Goal: Information Seeking & Learning: Learn about a topic

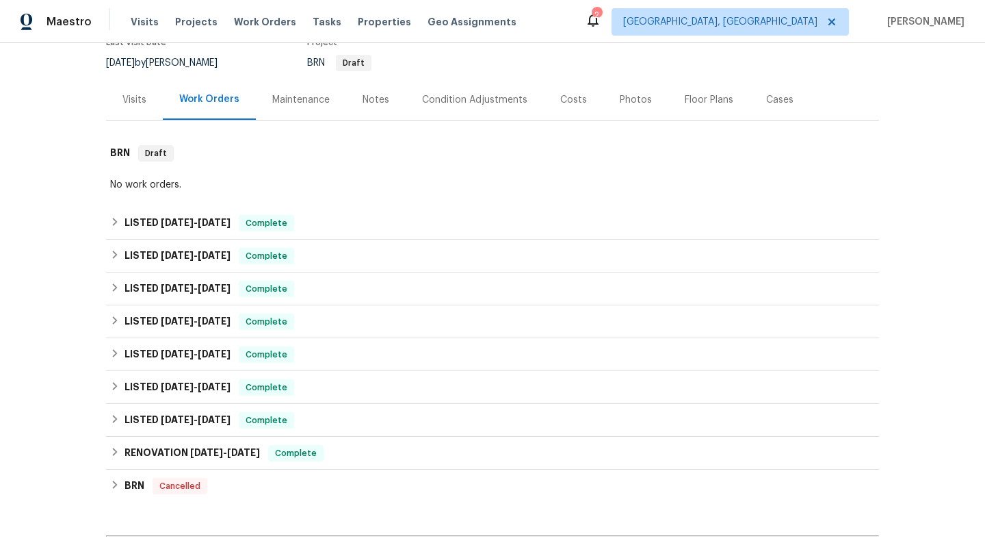
scroll to position [153, 0]
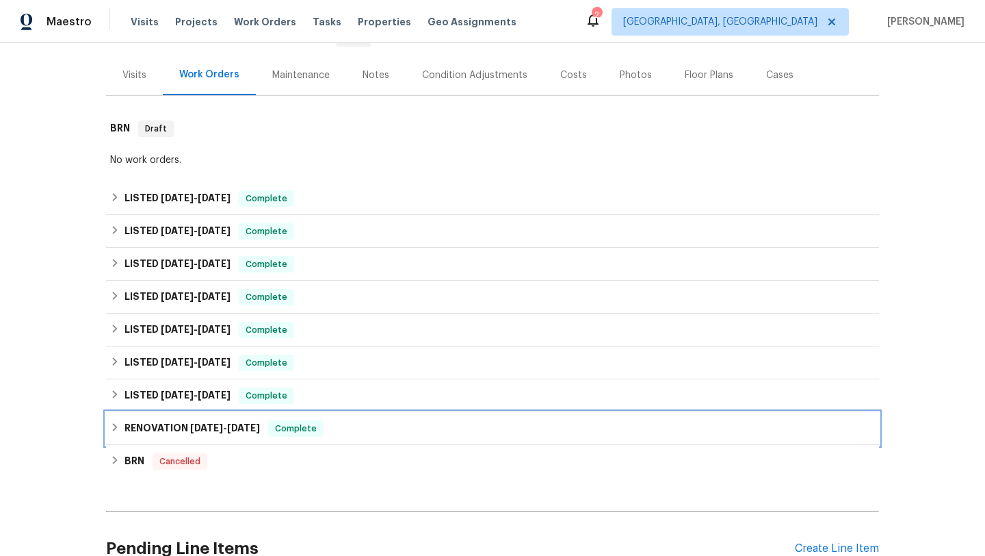
click at [173, 425] on h6 "RENOVATION [DATE] - [DATE]" at bounding box center [192, 428] width 135 height 16
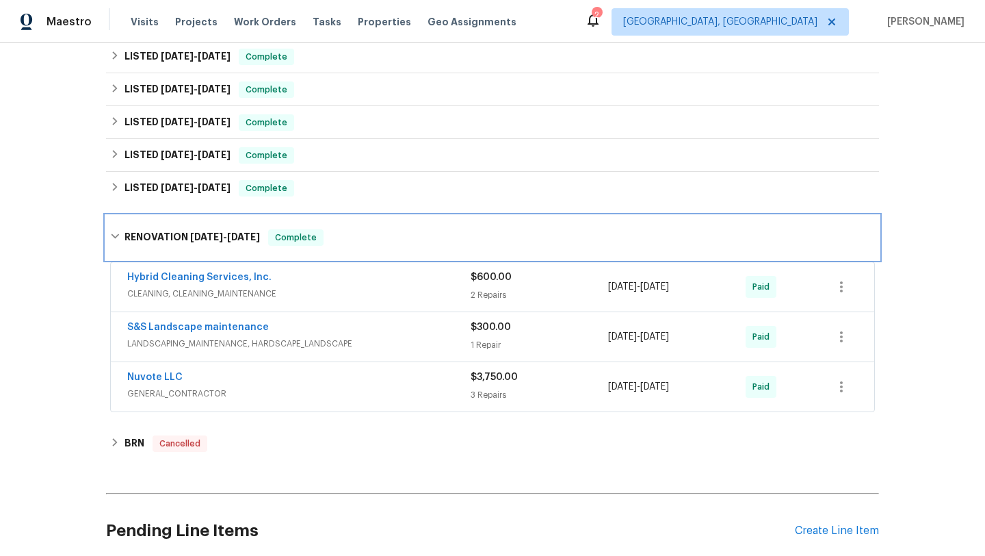
scroll to position [374, 0]
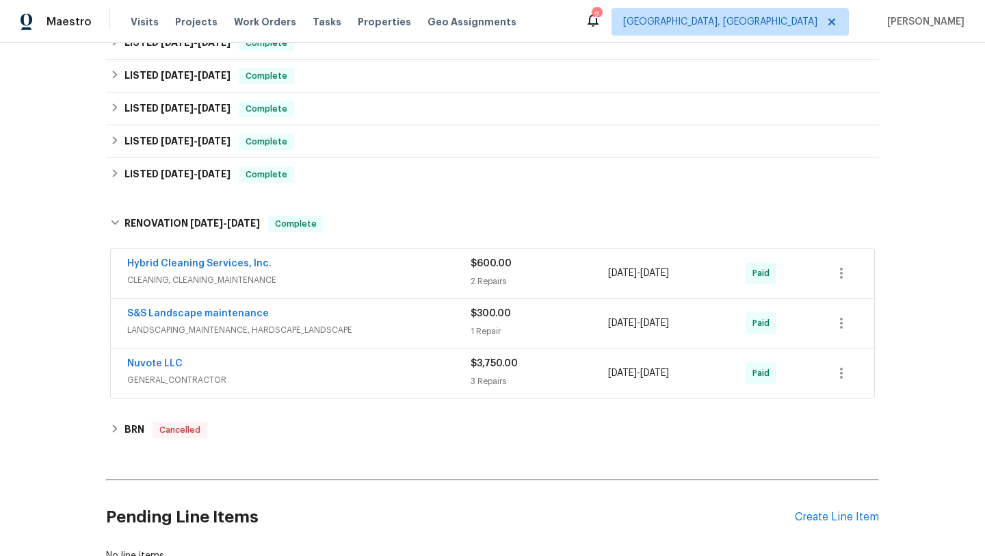
click at [242, 372] on div "Nuvote LLC" at bounding box center [298, 364] width 343 height 16
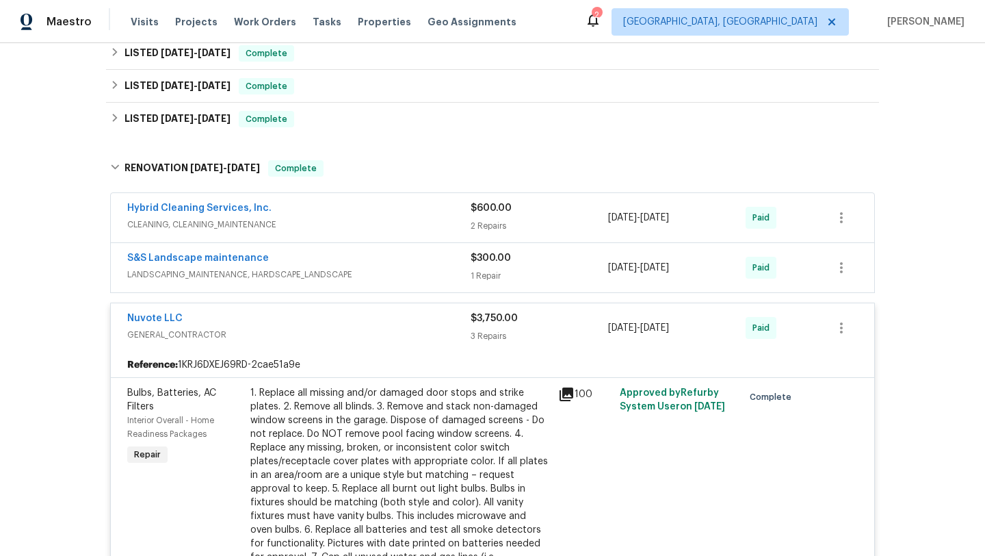
scroll to position [549, 0]
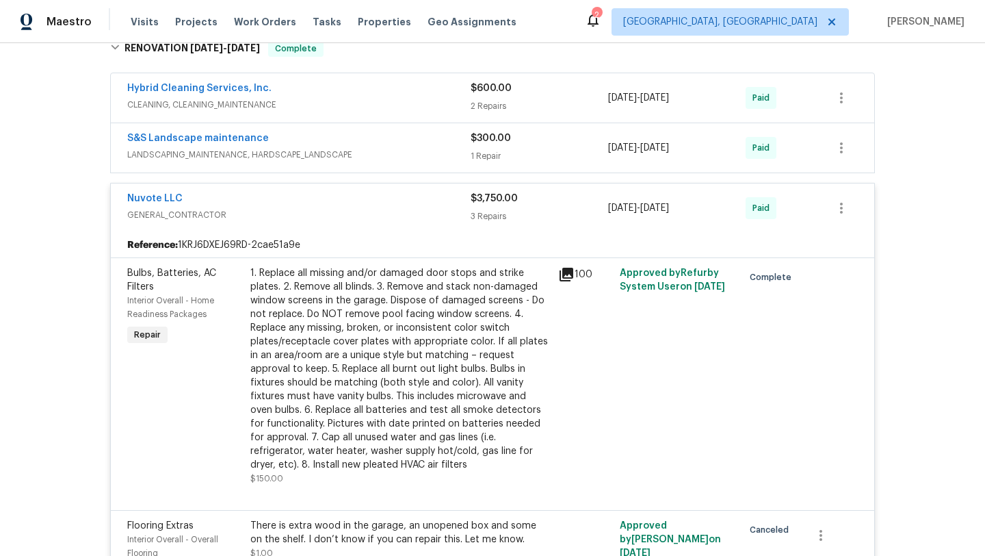
click at [569, 274] on div "100" at bounding box center [584, 274] width 53 height 16
click at [560, 273] on icon at bounding box center [567, 275] width 14 height 14
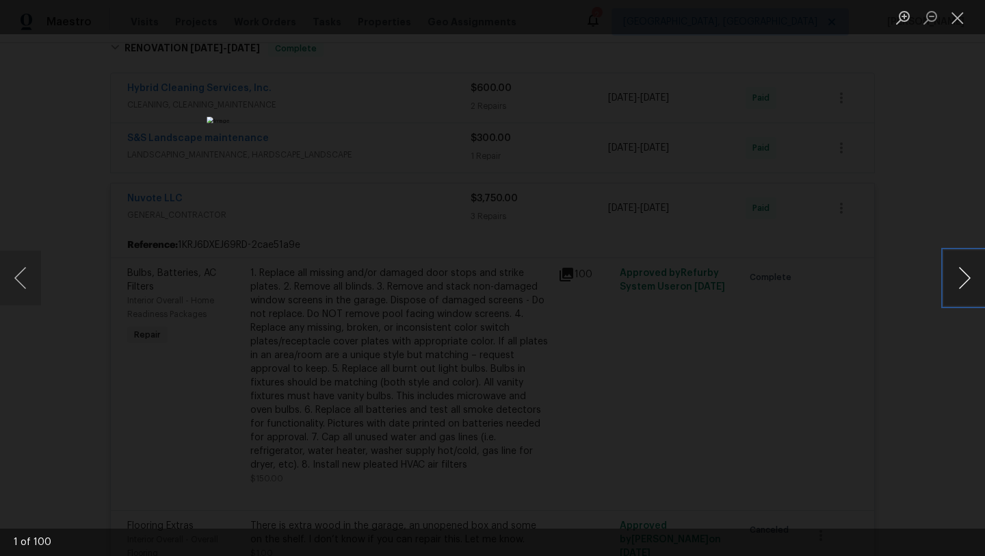
click at [973, 280] on button "Next image" at bounding box center [964, 277] width 41 height 55
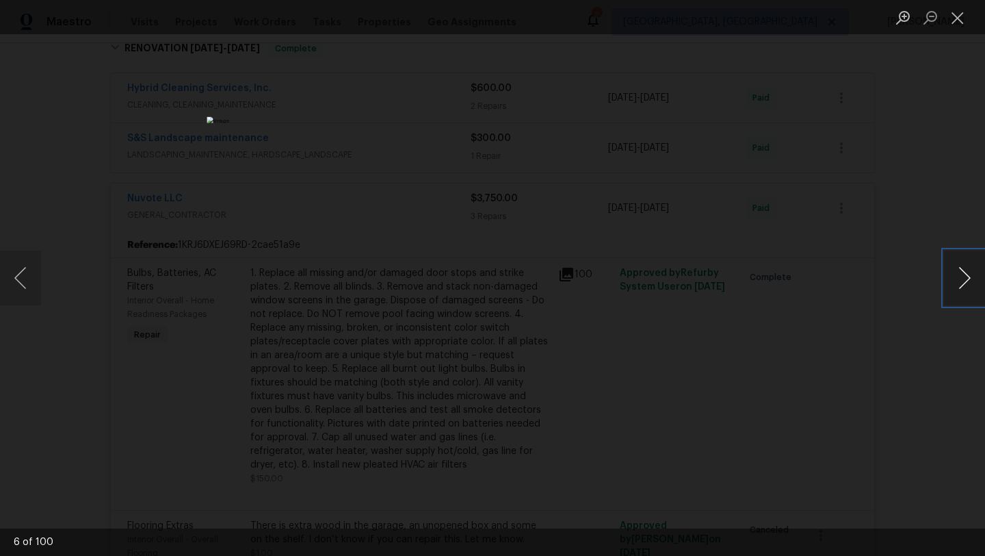
click at [973, 280] on button "Next image" at bounding box center [964, 277] width 41 height 55
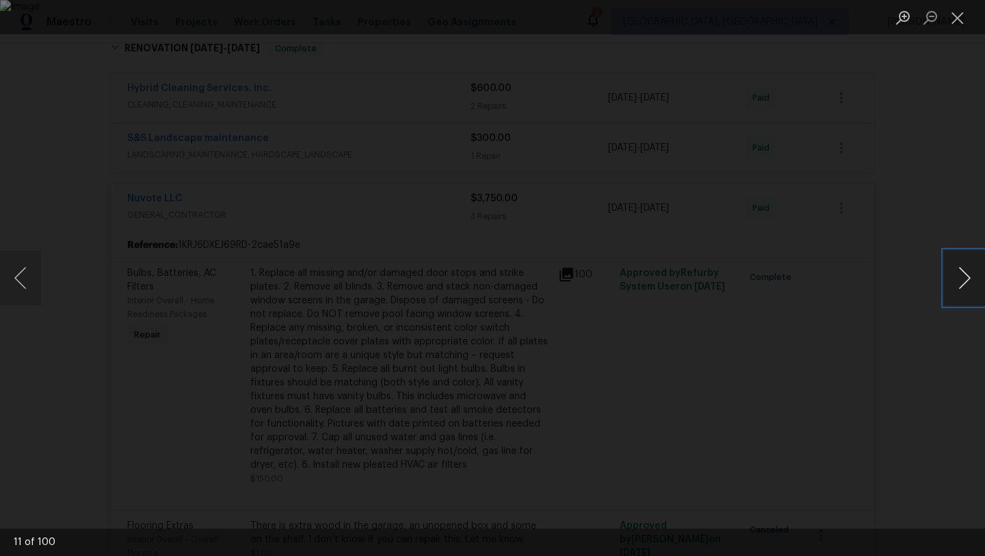
click at [973, 280] on button "Next image" at bounding box center [964, 277] width 41 height 55
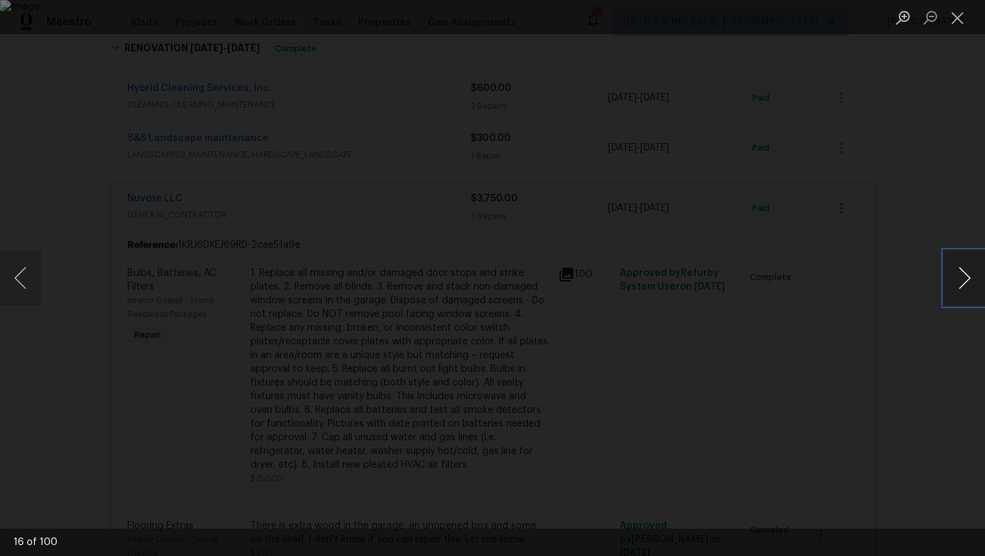
click at [973, 280] on button "Next image" at bounding box center [964, 277] width 41 height 55
click at [969, 278] on button "Next image" at bounding box center [964, 277] width 41 height 55
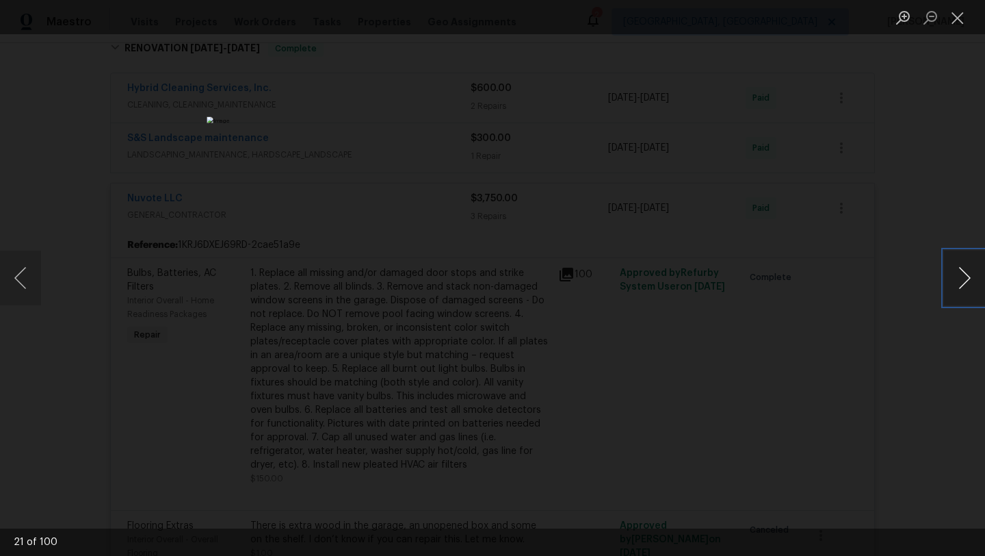
click at [963, 271] on button "Next image" at bounding box center [964, 277] width 41 height 55
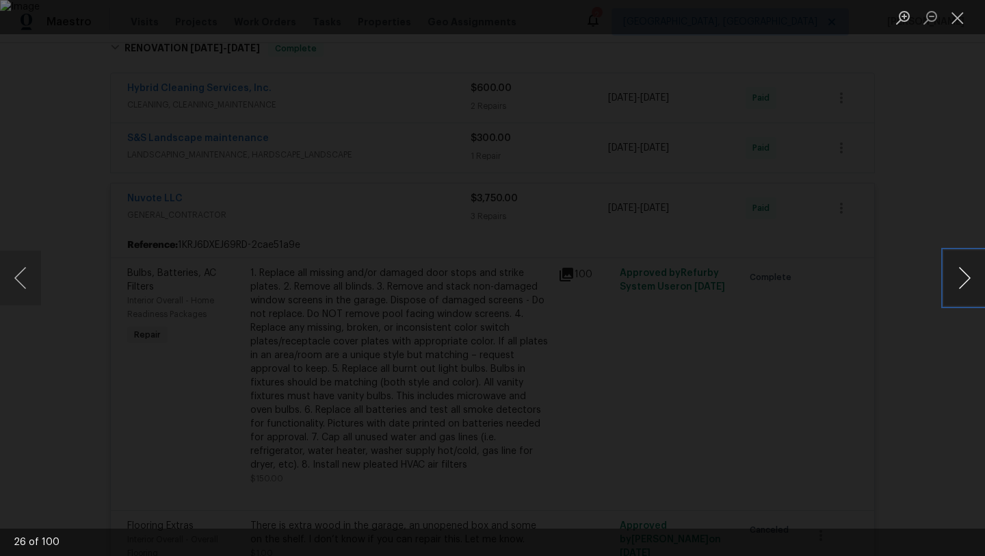
drag, startPoint x: 985, startPoint y: 269, endPoint x: 974, endPoint y: 274, distance: 11.9
click at [978, 272] on button "Next image" at bounding box center [964, 277] width 41 height 55
click at [952, 143] on div "Lightbox" at bounding box center [492, 278] width 985 height 556
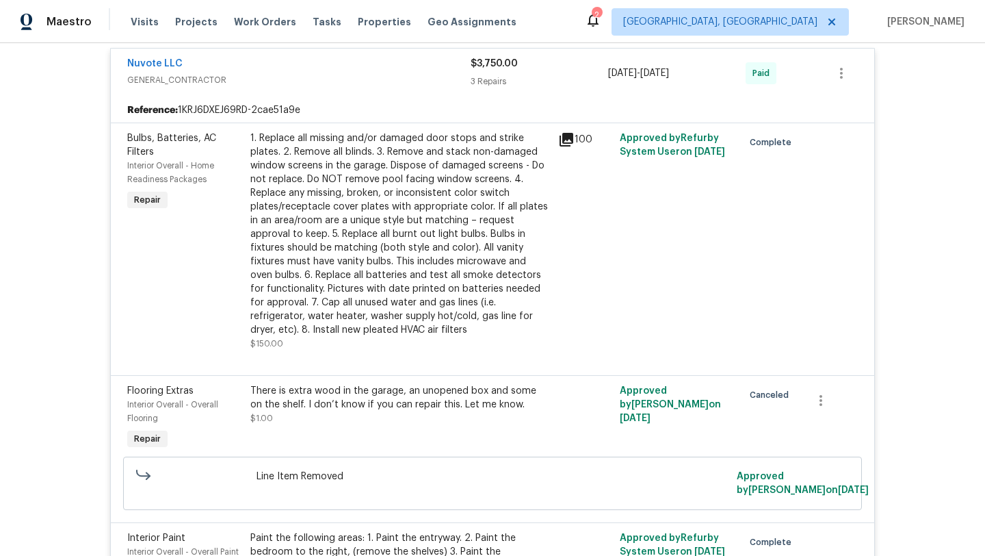
scroll to position [683, 0]
click at [566, 142] on icon at bounding box center [567, 140] width 14 height 14
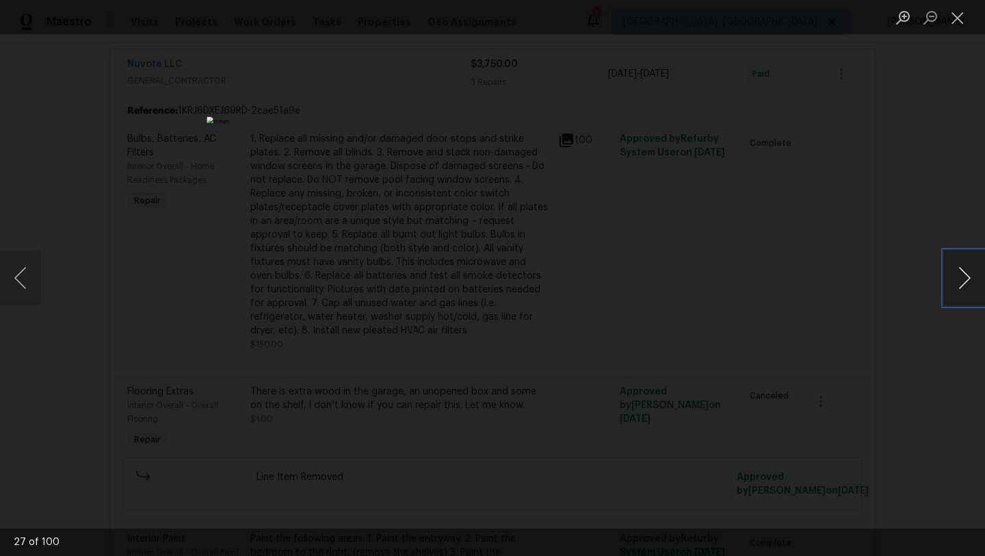
click at [965, 278] on button "Next image" at bounding box center [964, 277] width 41 height 55
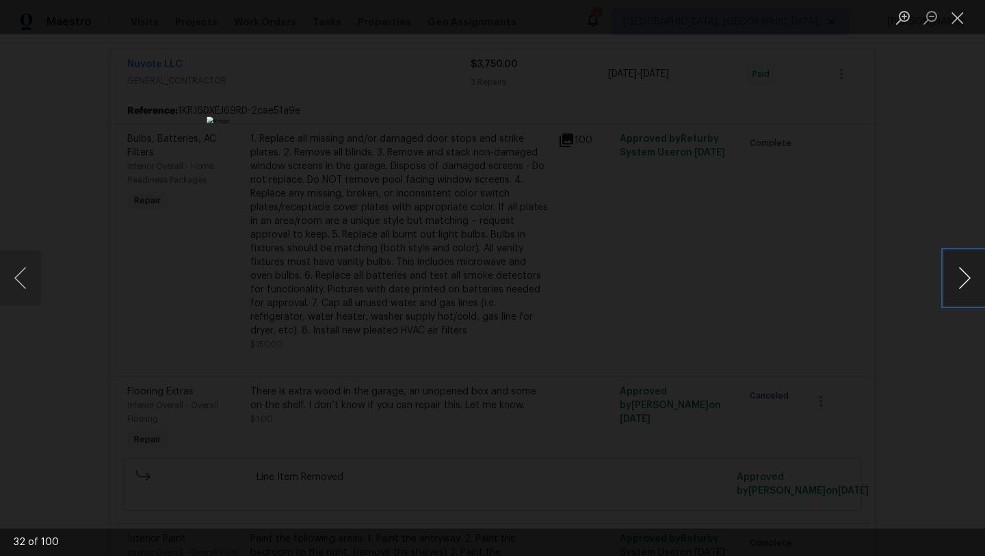
click at [965, 278] on button "Next image" at bounding box center [964, 277] width 41 height 55
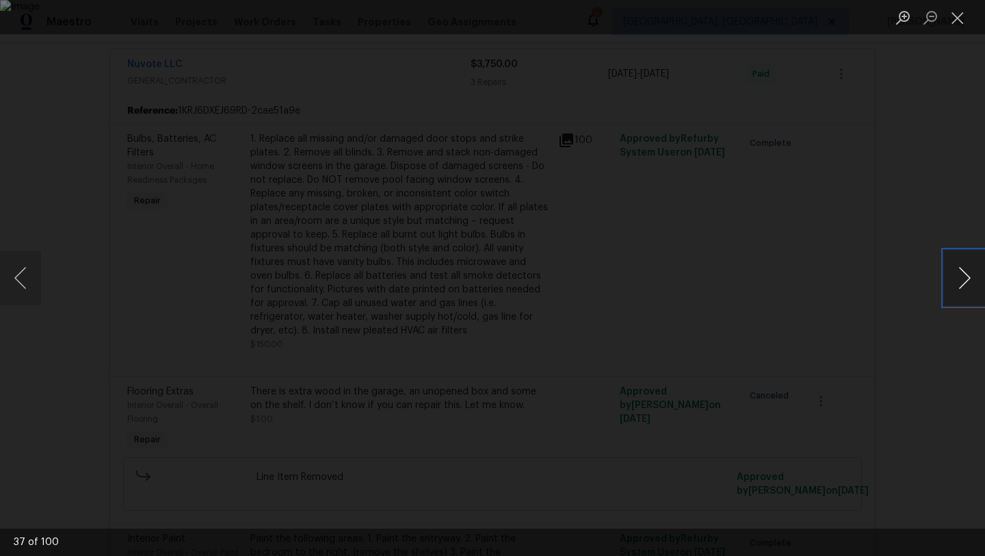
click at [965, 278] on button "Next image" at bounding box center [964, 277] width 41 height 55
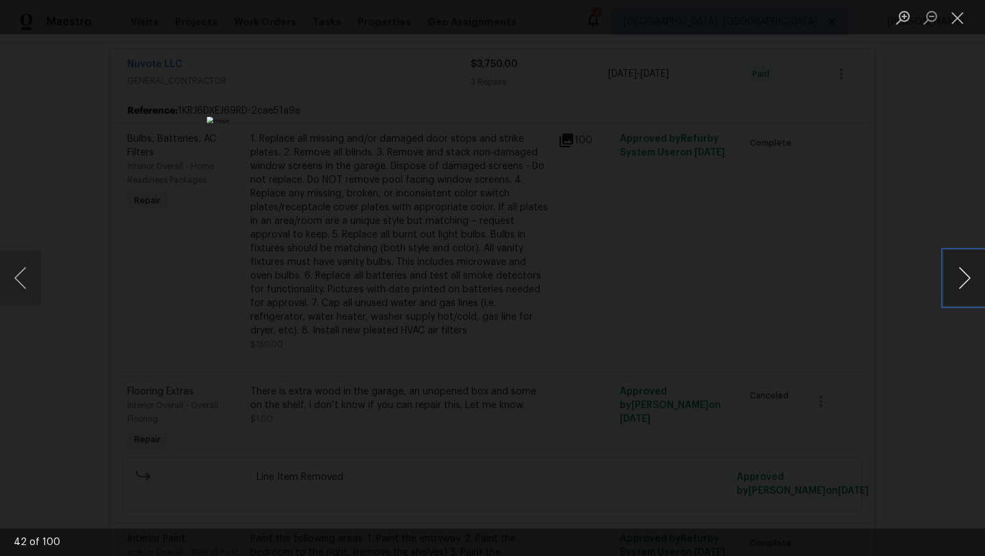
click at [965, 278] on button "Next image" at bounding box center [964, 277] width 41 height 55
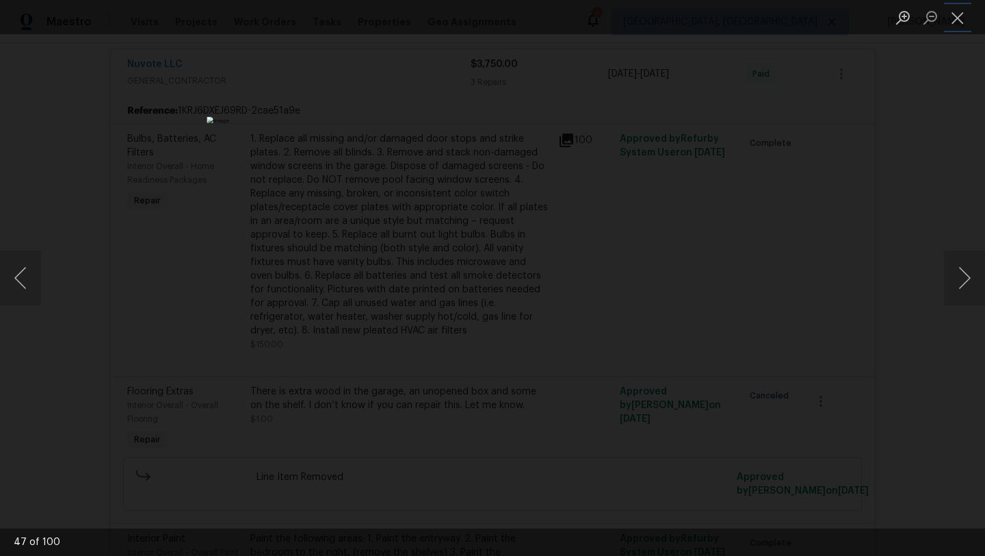
drag, startPoint x: 956, startPoint y: 18, endPoint x: 950, endPoint y: 103, distance: 85.7
click at [955, 18] on button "Close lightbox" at bounding box center [957, 17] width 27 height 24
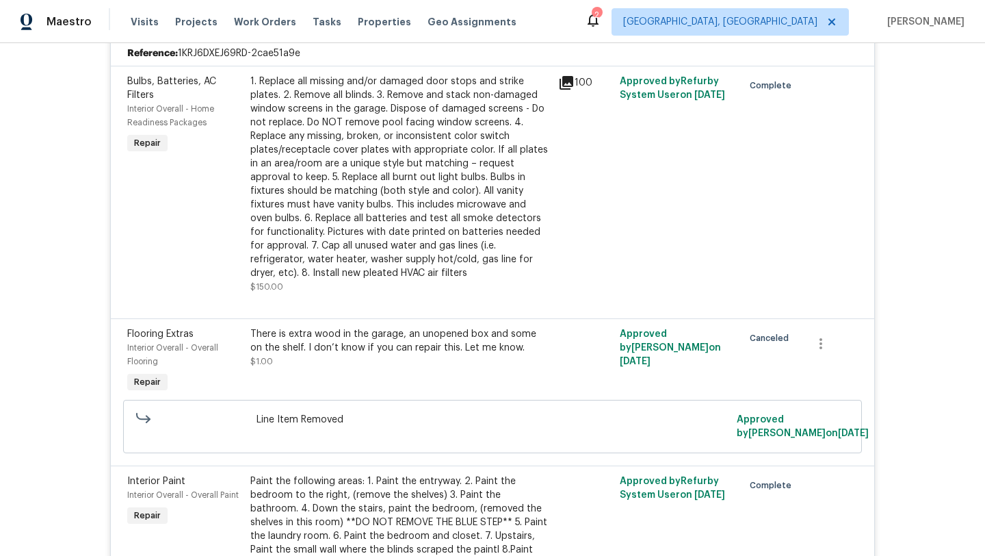
scroll to position [699, 0]
